Goal: Task Accomplishment & Management: Manage account settings

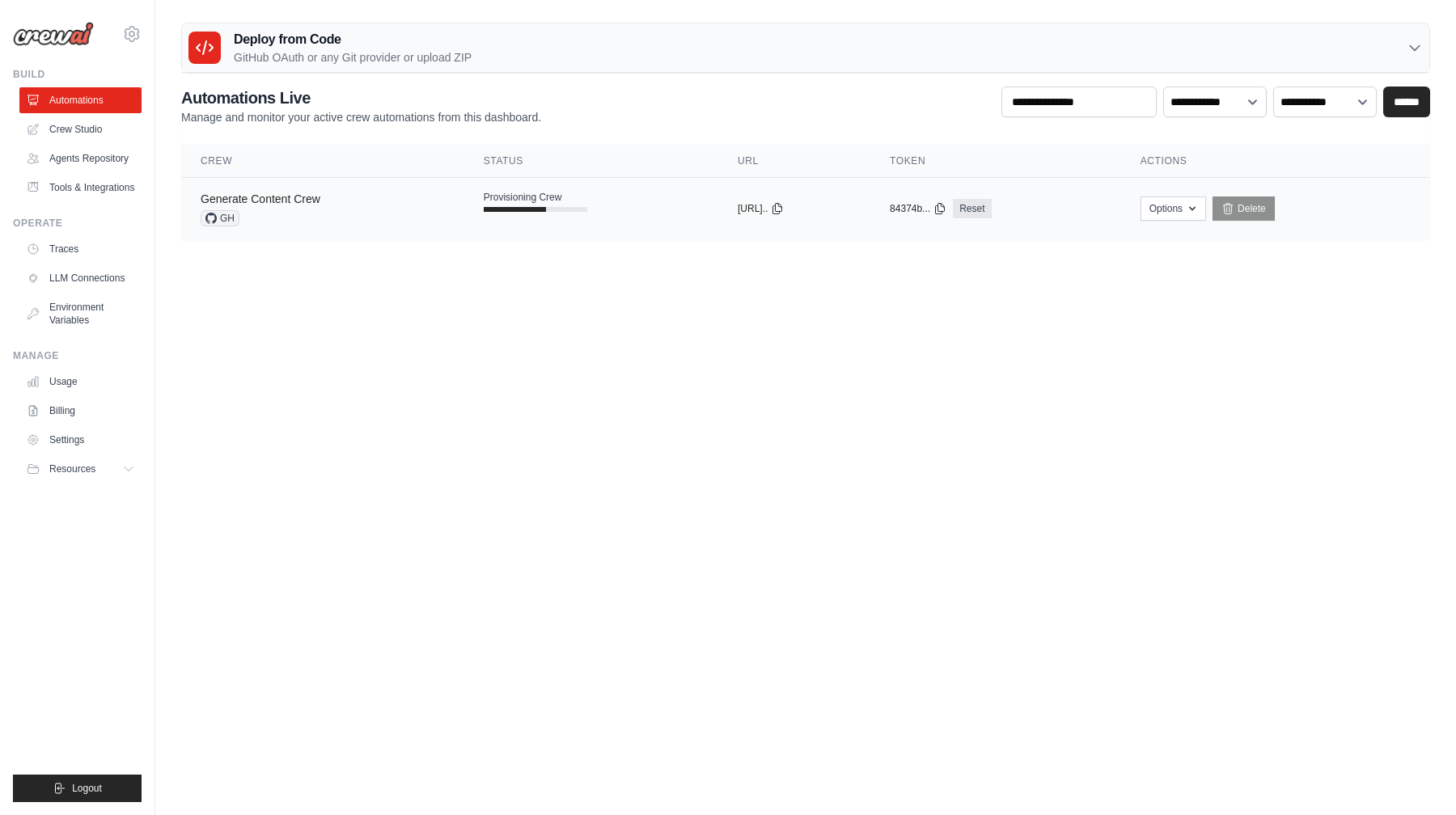
click at [311, 201] on link "Generate Content Crew" at bounding box center [260, 198] width 120 height 13
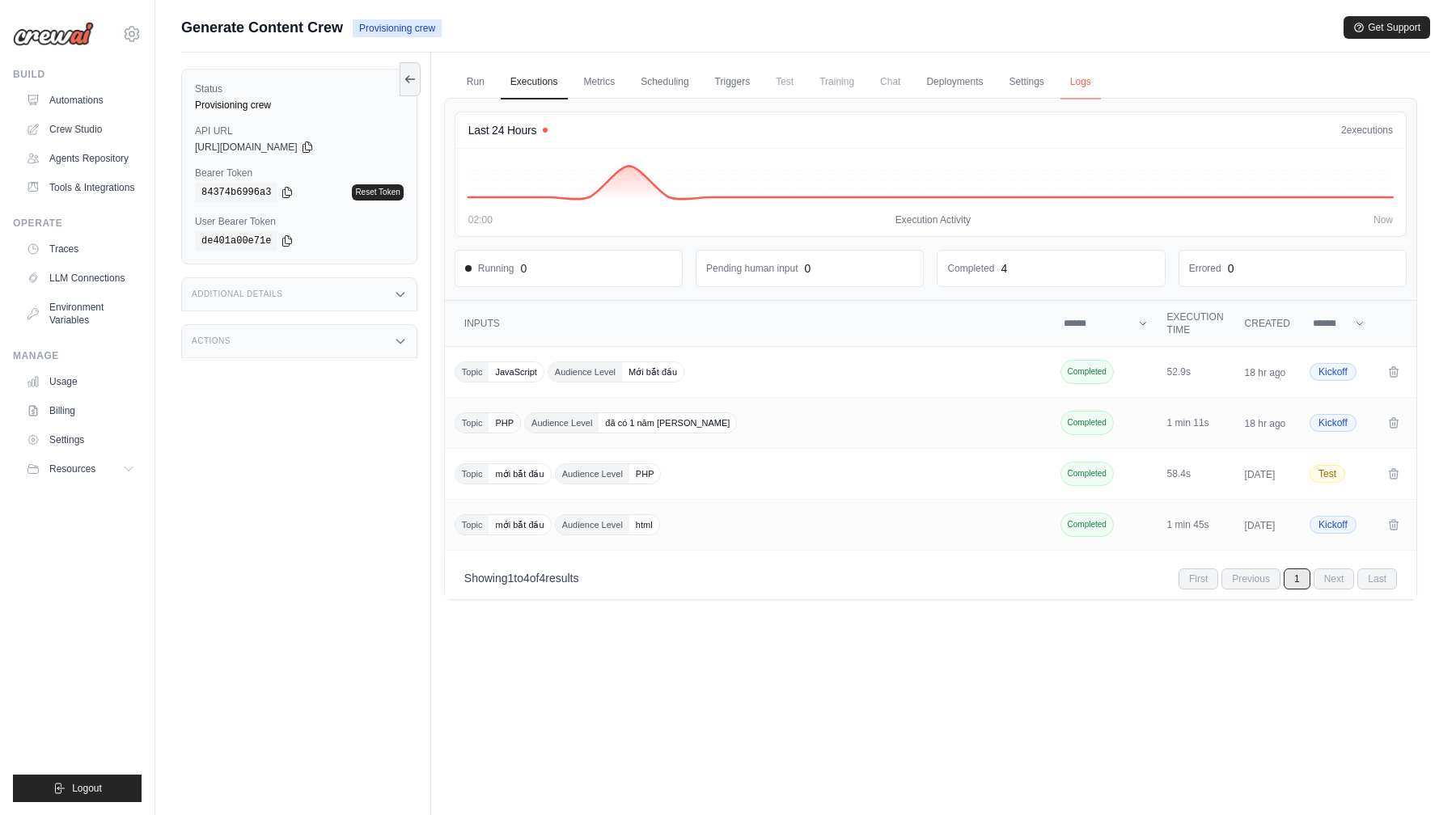
click at [1088, 76] on link "Logs" at bounding box center [1080, 82] width 40 height 34
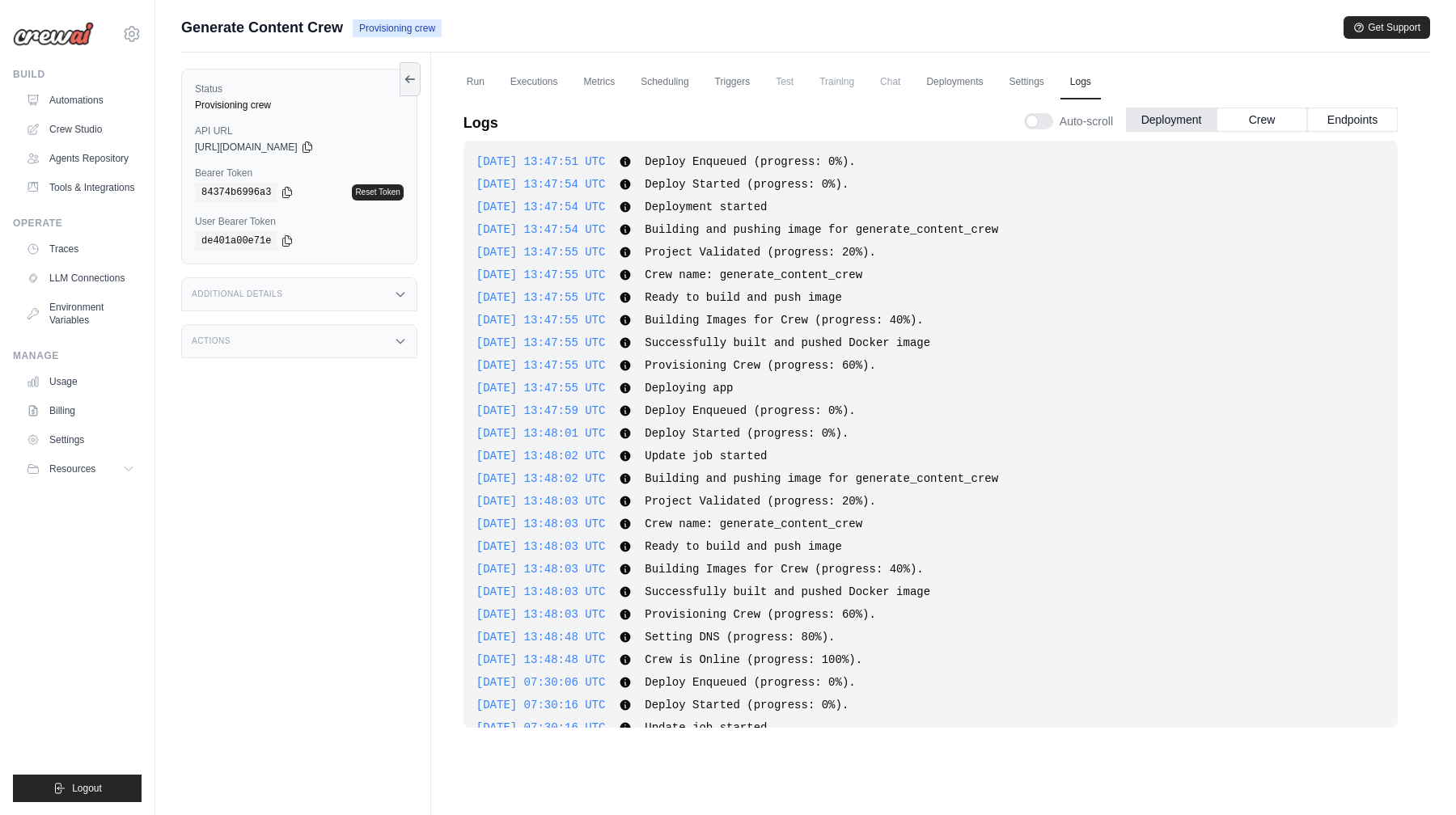
scroll to position [1107, 0]
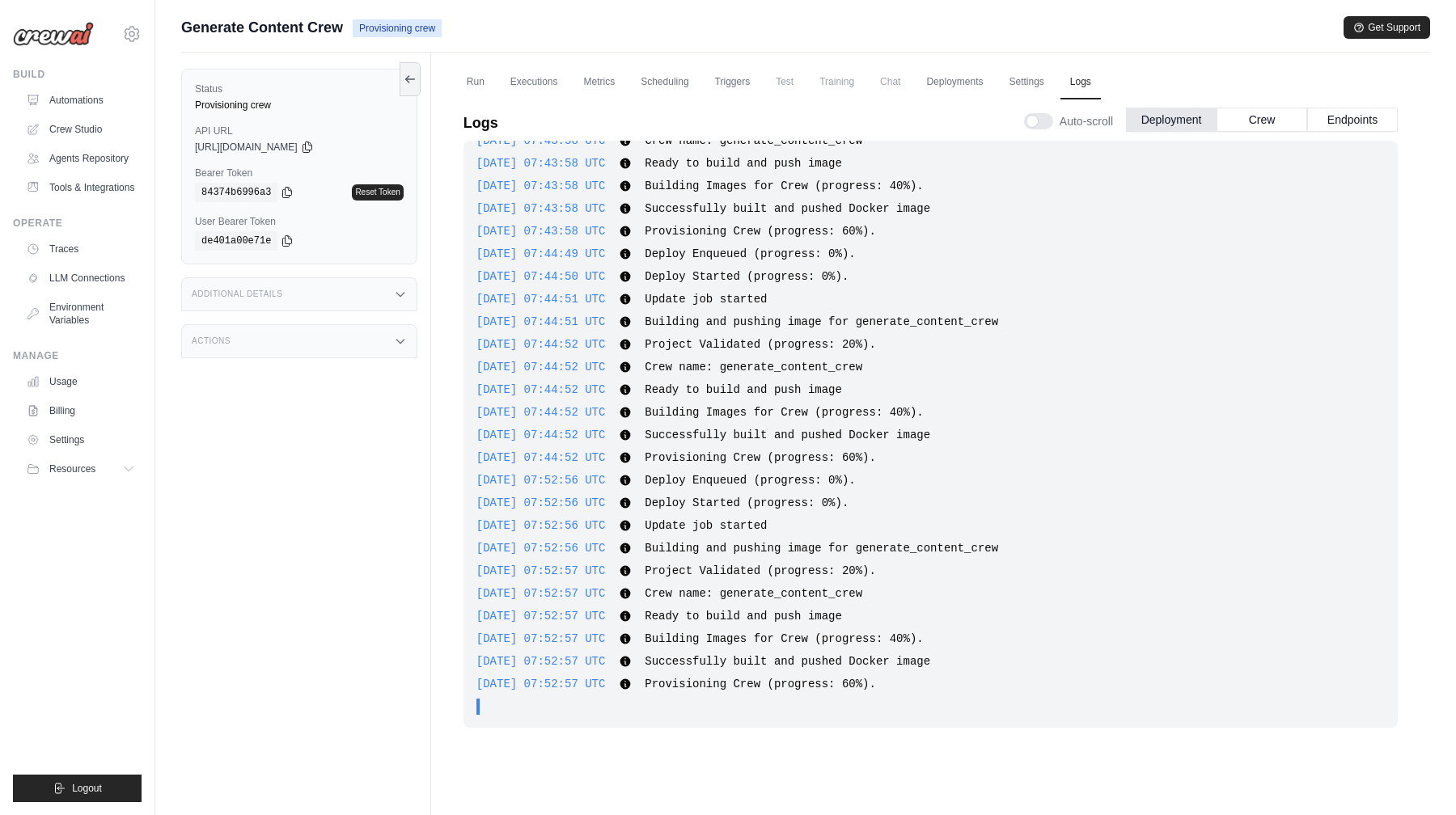
click at [342, 333] on div "Actions" at bounding box center [299, 341] width 236 height 34
click at [469, 93] on link "Run" at bounding box center [476, 82] width 37 height 34
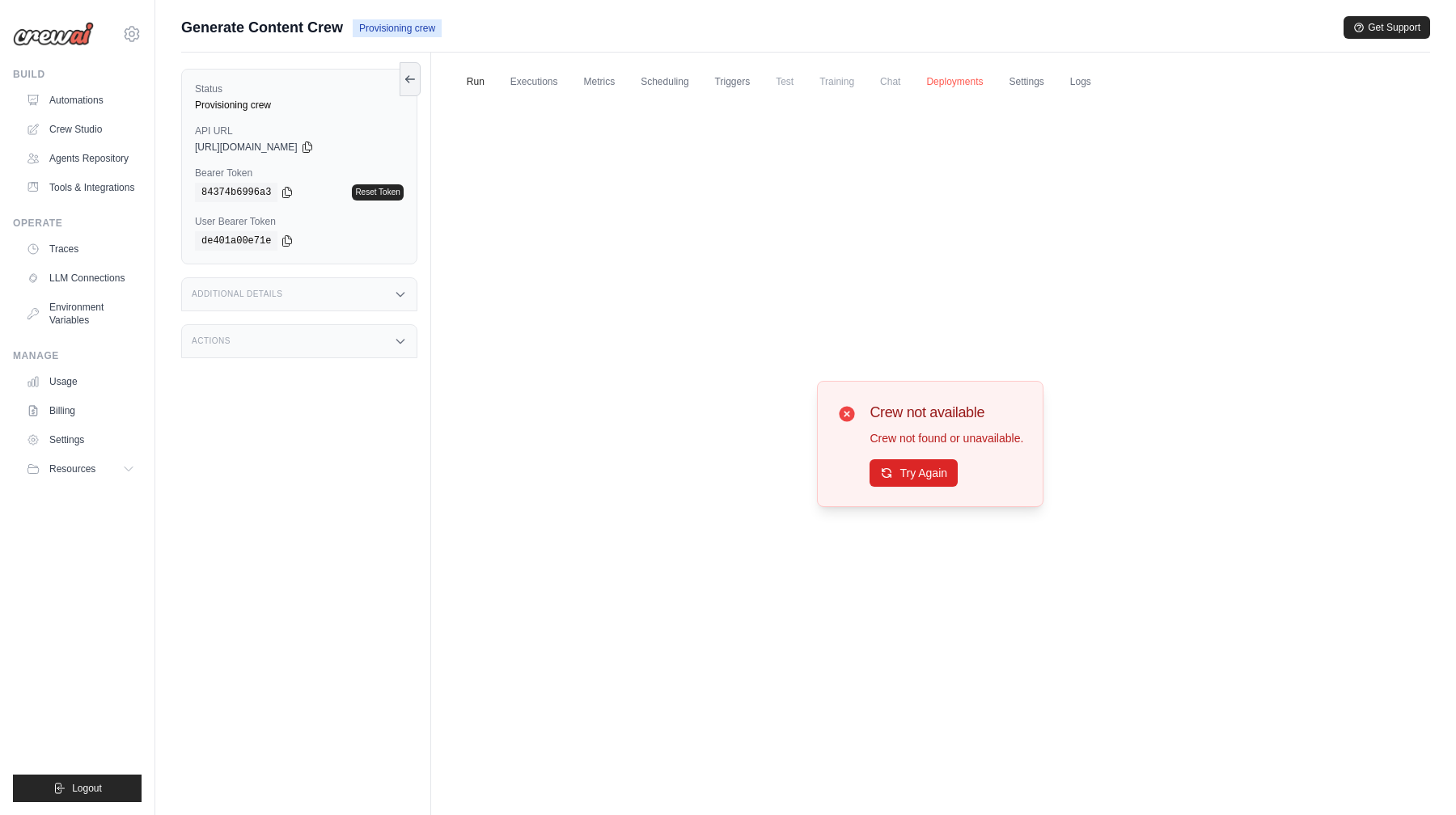
click at [945, 83] on link "Deployments" at bounding box center [955, 82] width 76 height 34
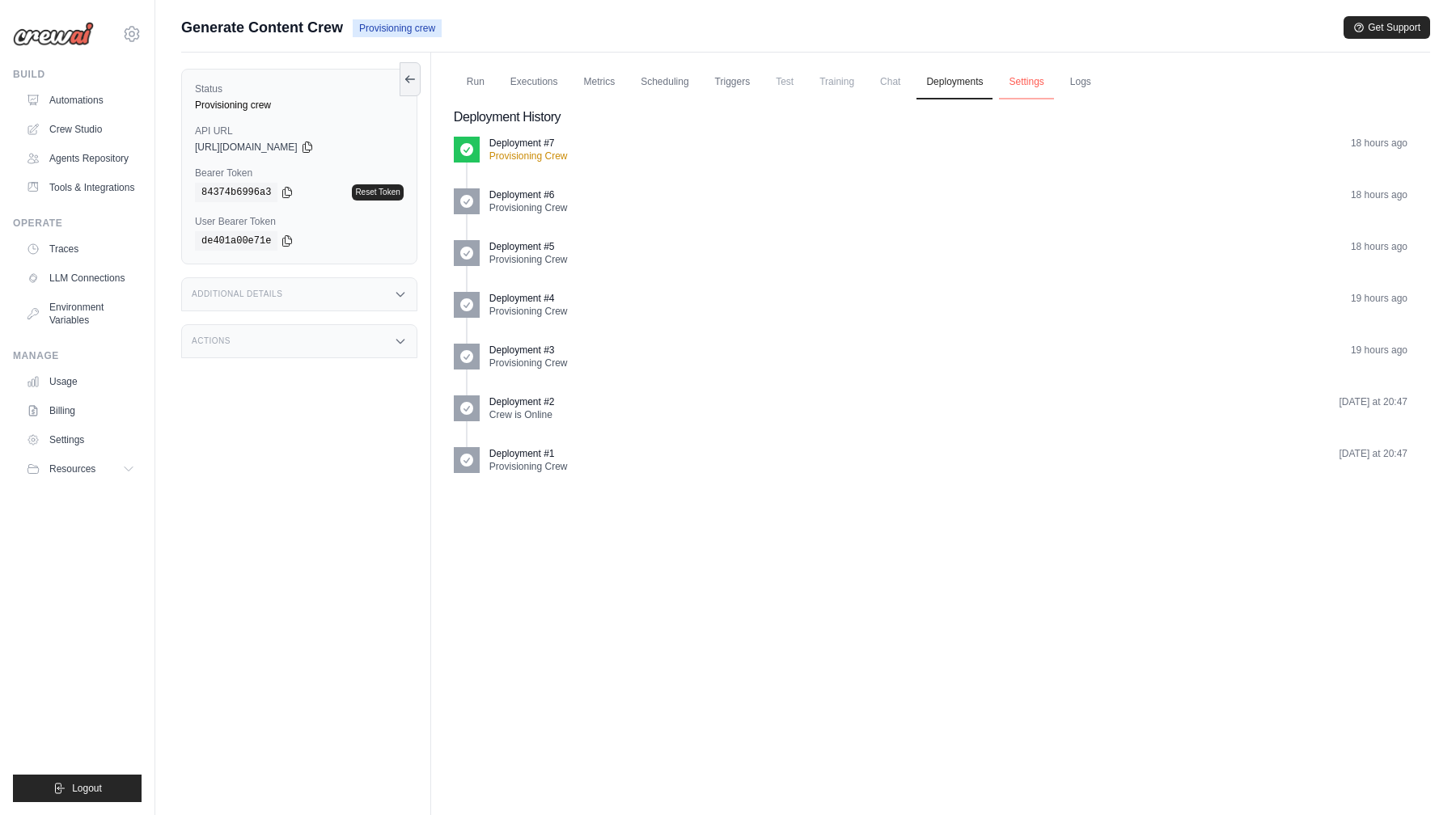
click at [1017, 83] on link "Settings" at bounding box center [1026, 82] width 55 height 34
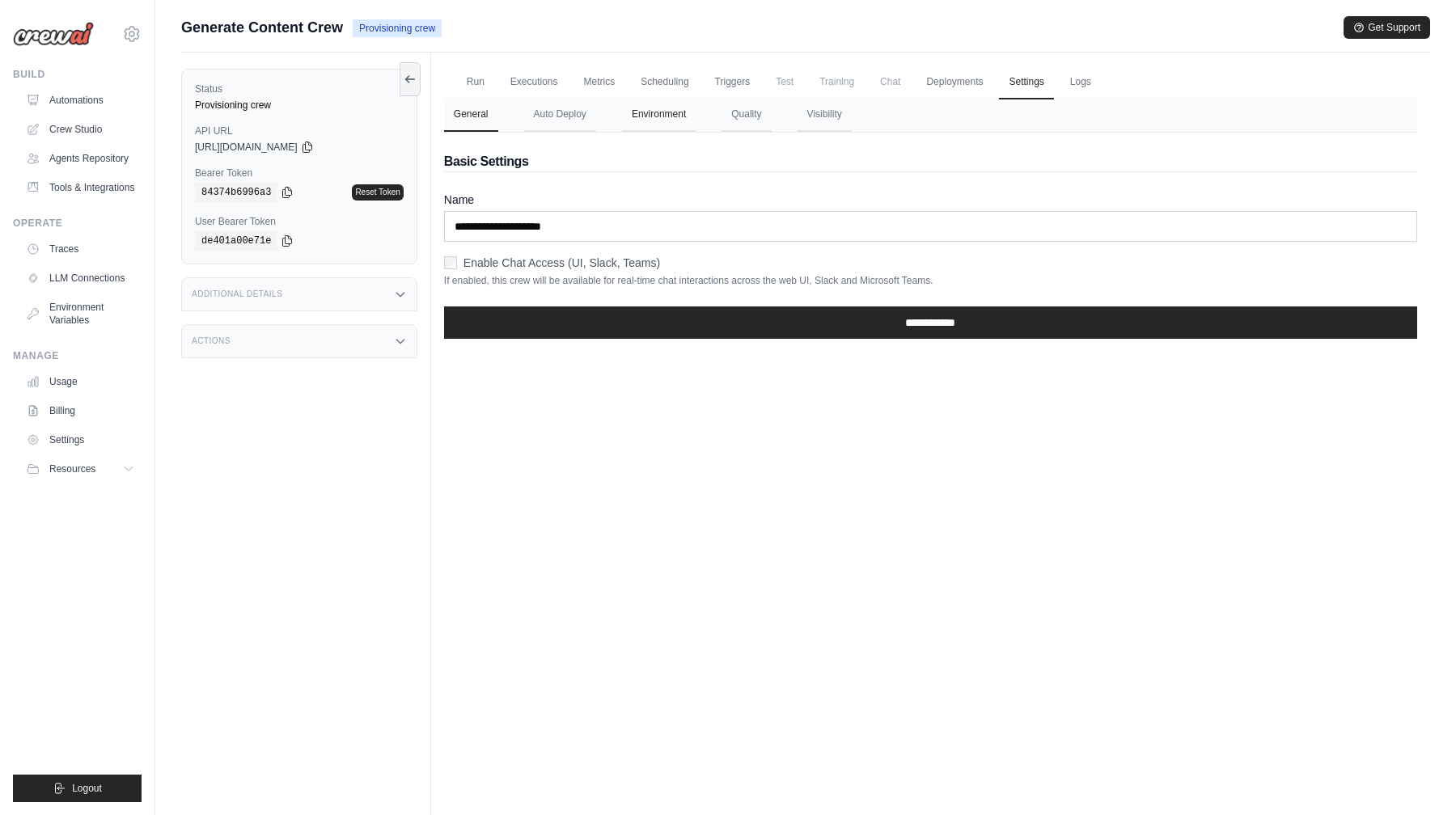
click at [646, 127] on button "Environment" at bounding box center [658, 114] width 73 height 34
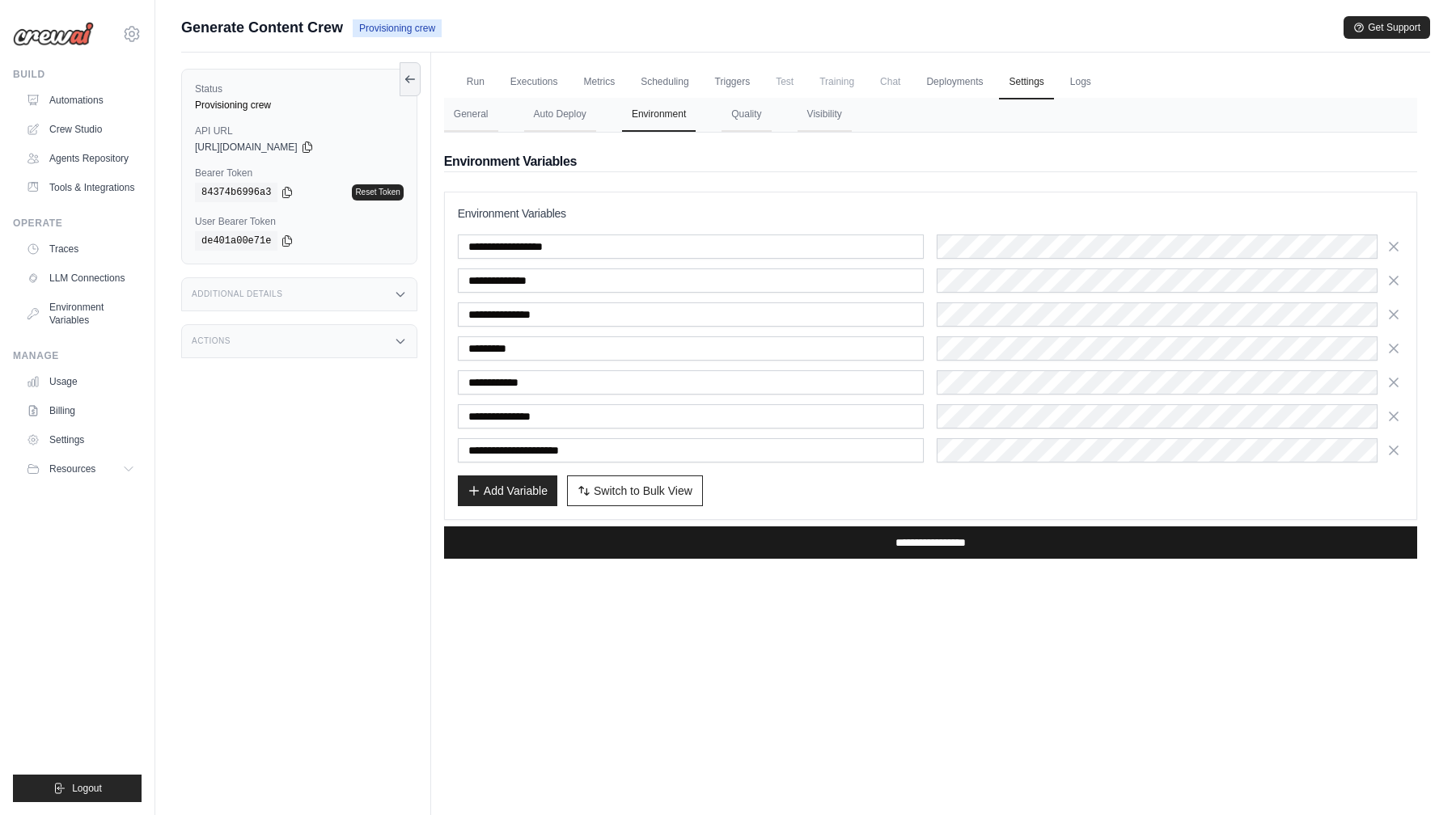
click at [745, 546] on input "**********" at bounding box center [930, 542] width 973 height 32
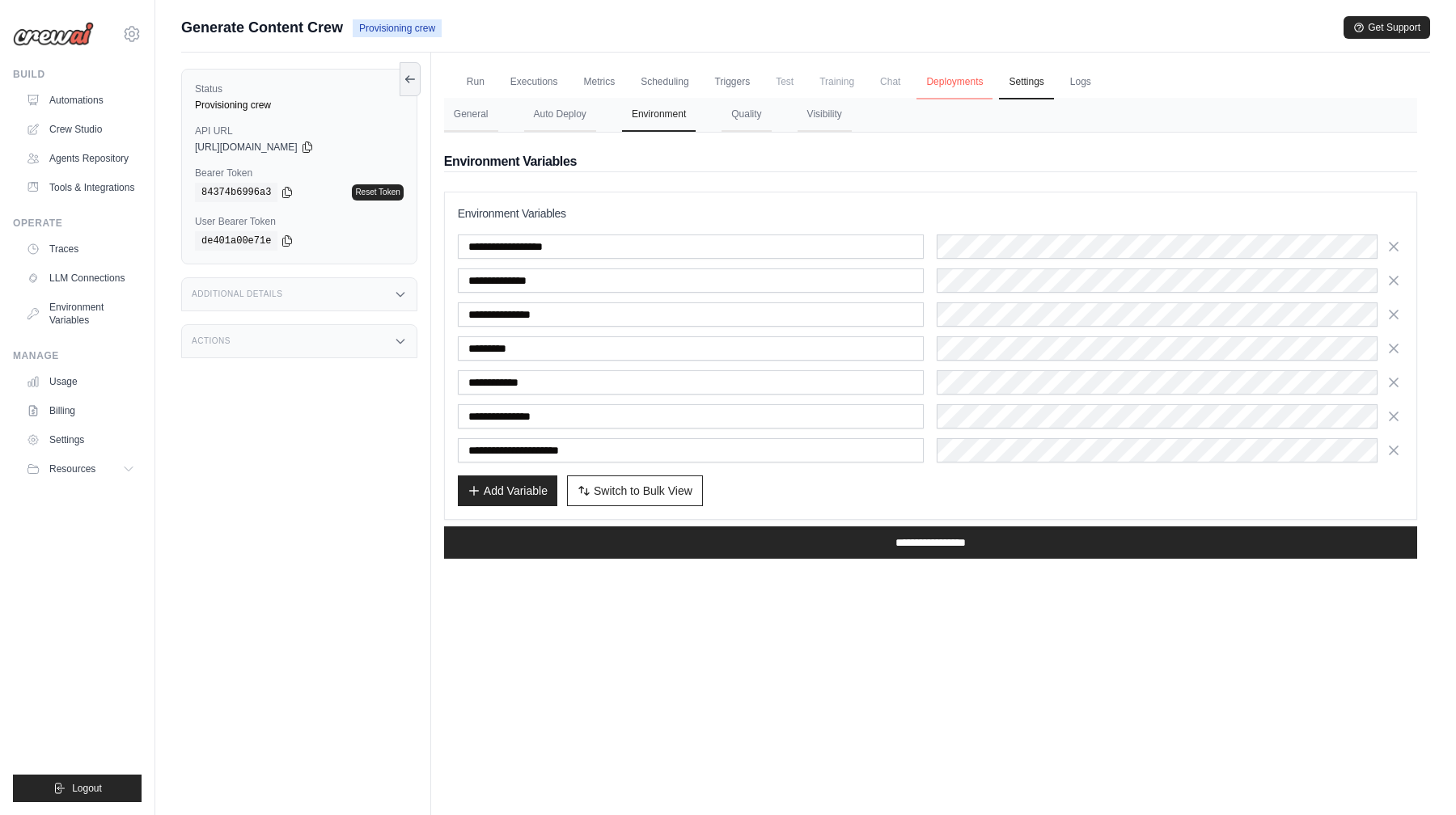
click at [964, 83] on link "Deployments" at bounding box center [955, 82] width 76 height 34
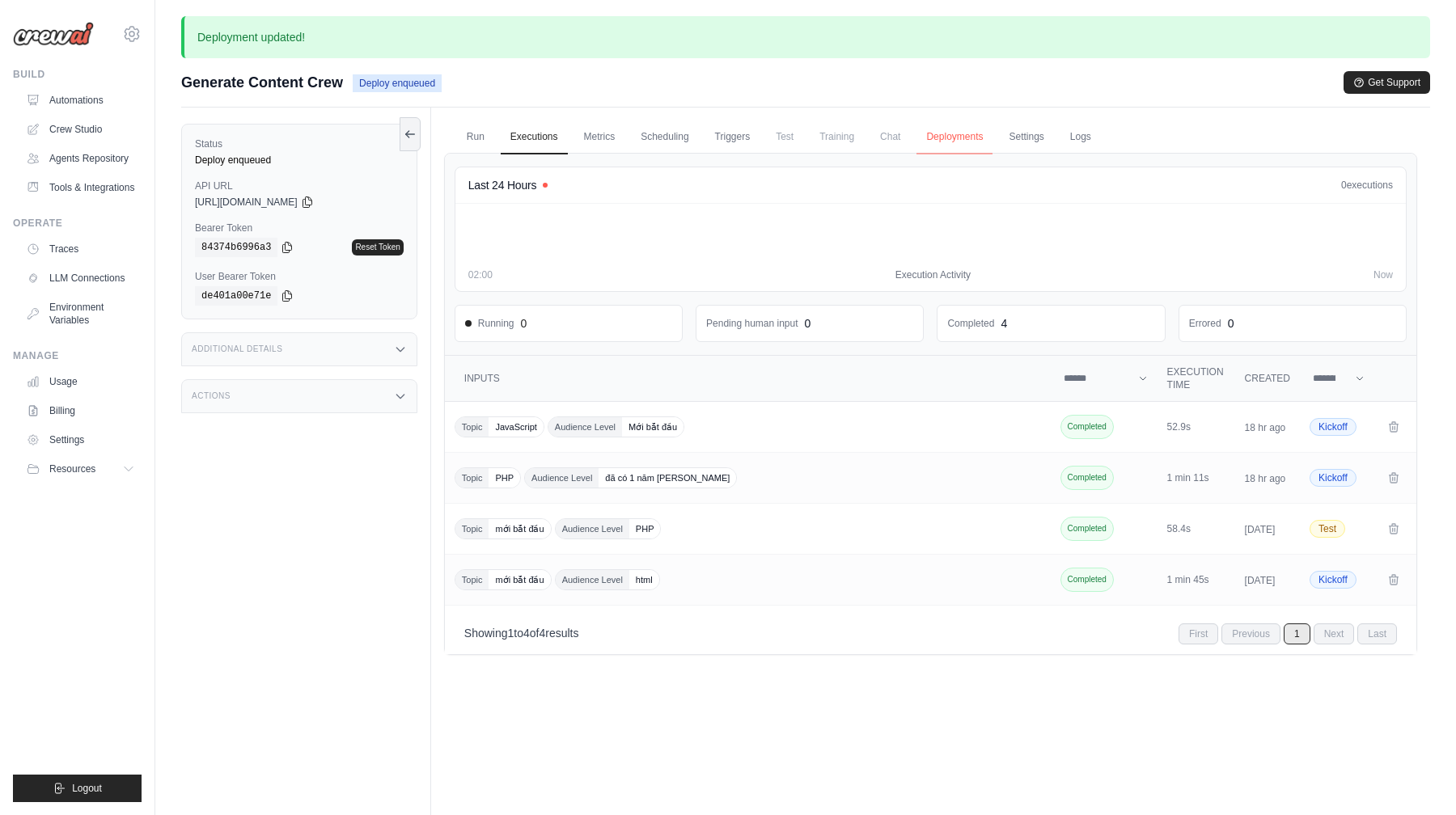
click at [963, 140] on link "Deployments" at bounding box center [955, 137] width 76 height 34
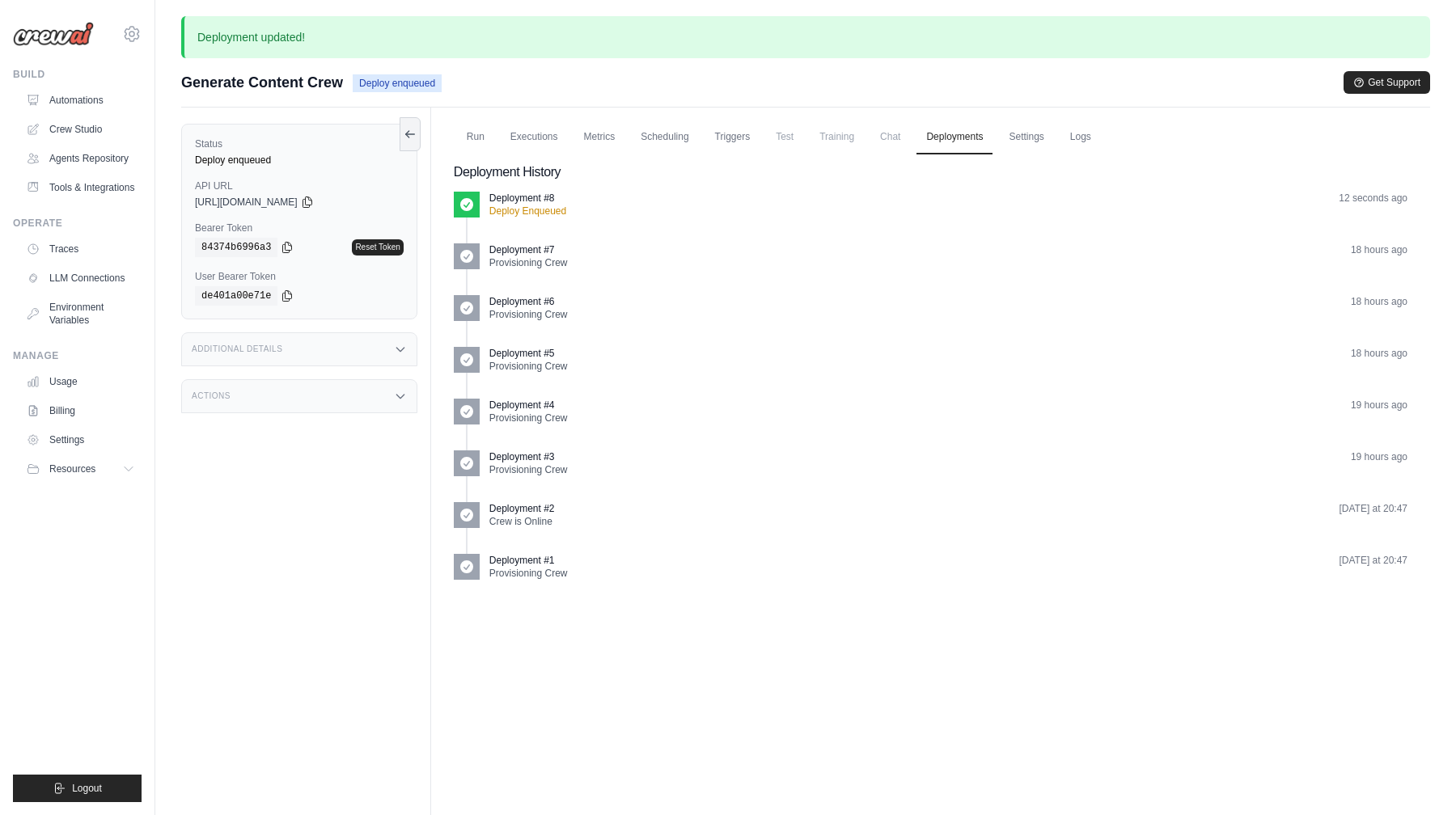
click at [534, 198] on p "Deployment #8" at bounding box center [522, 198] width 65 height 13
click at [1074, 136] on link "Logs" at bounding box center [1080, 137] width 40 height 34
